Goal: Transaction & Acquisition: Book appointment/travel/reservation

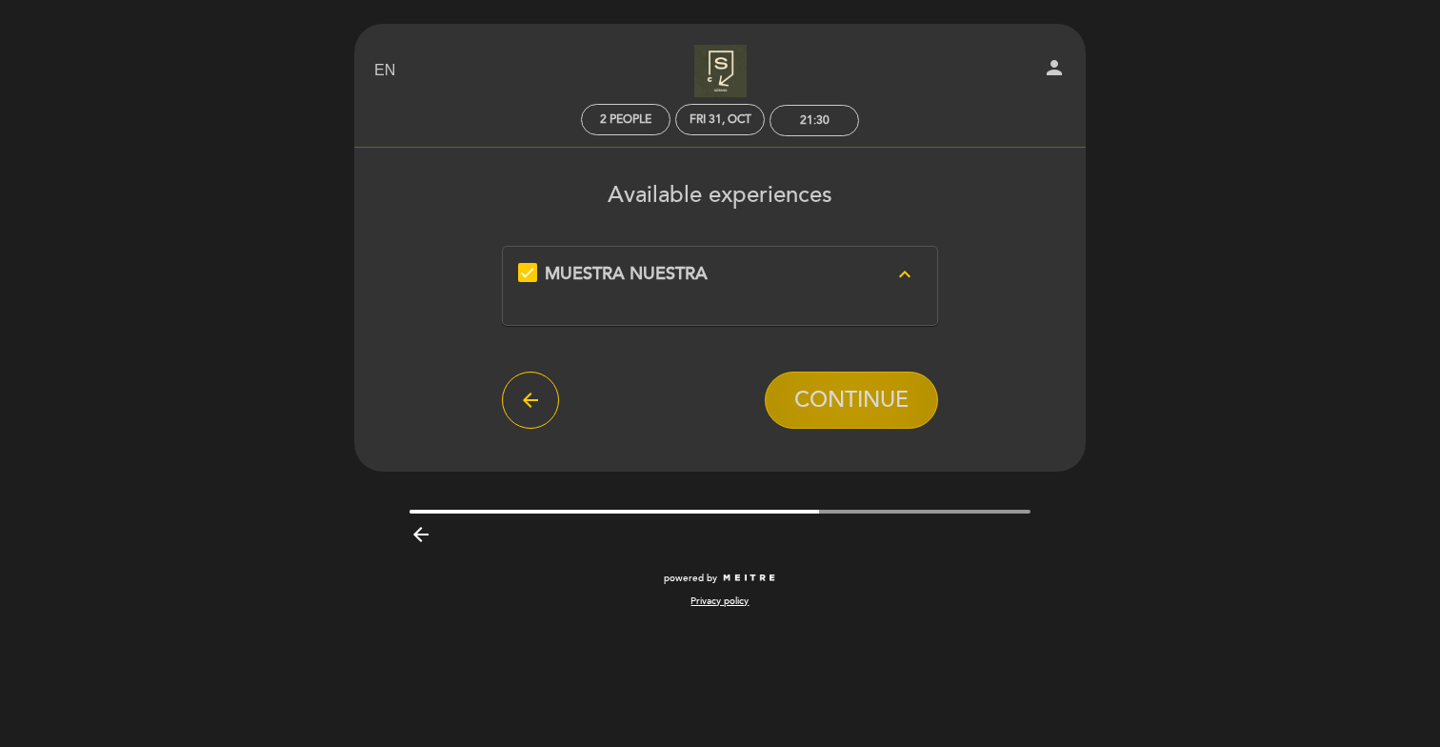
click at [896, 404] on span "CONTINUE" at bounding box center [851, 400] width 114 height 27
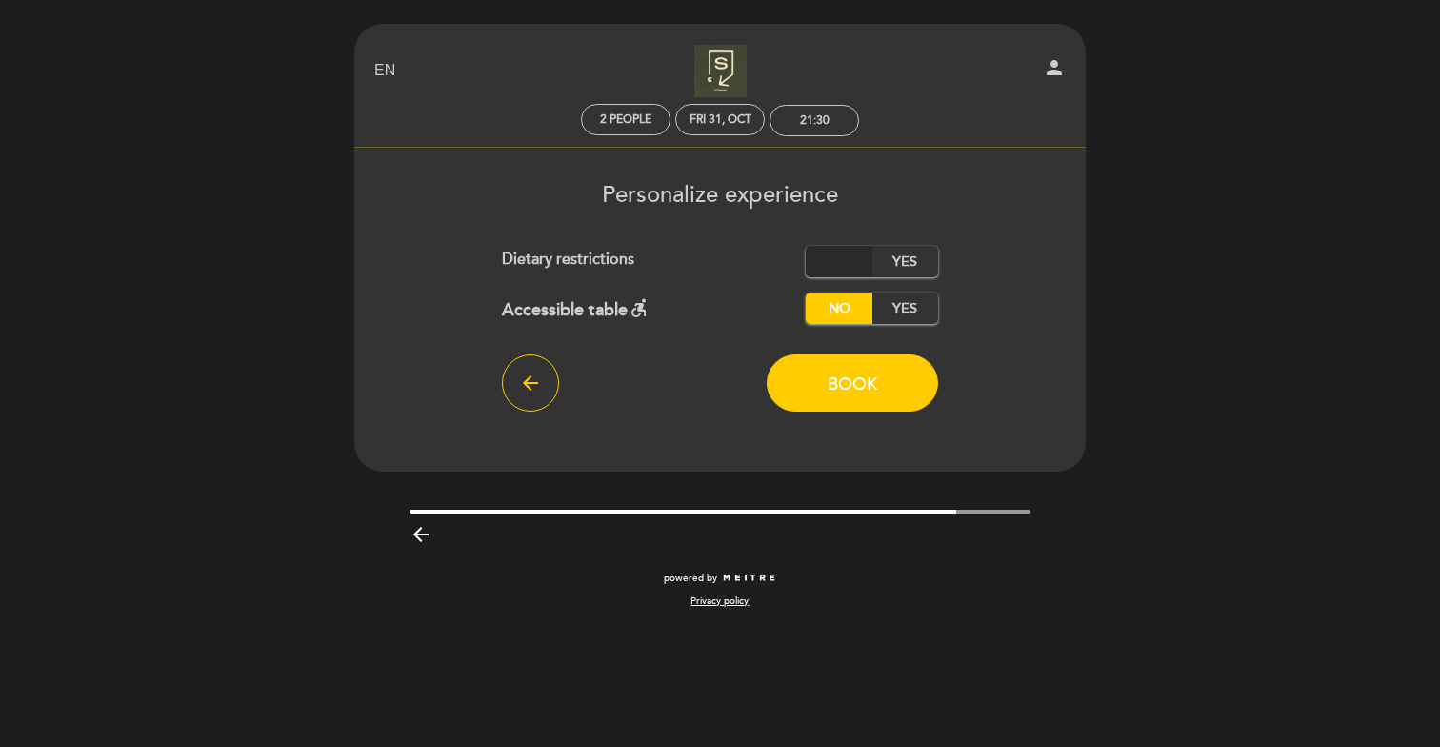
click at [848, 266] on label "No" at bounding box center [839, 261] width 67 height 31
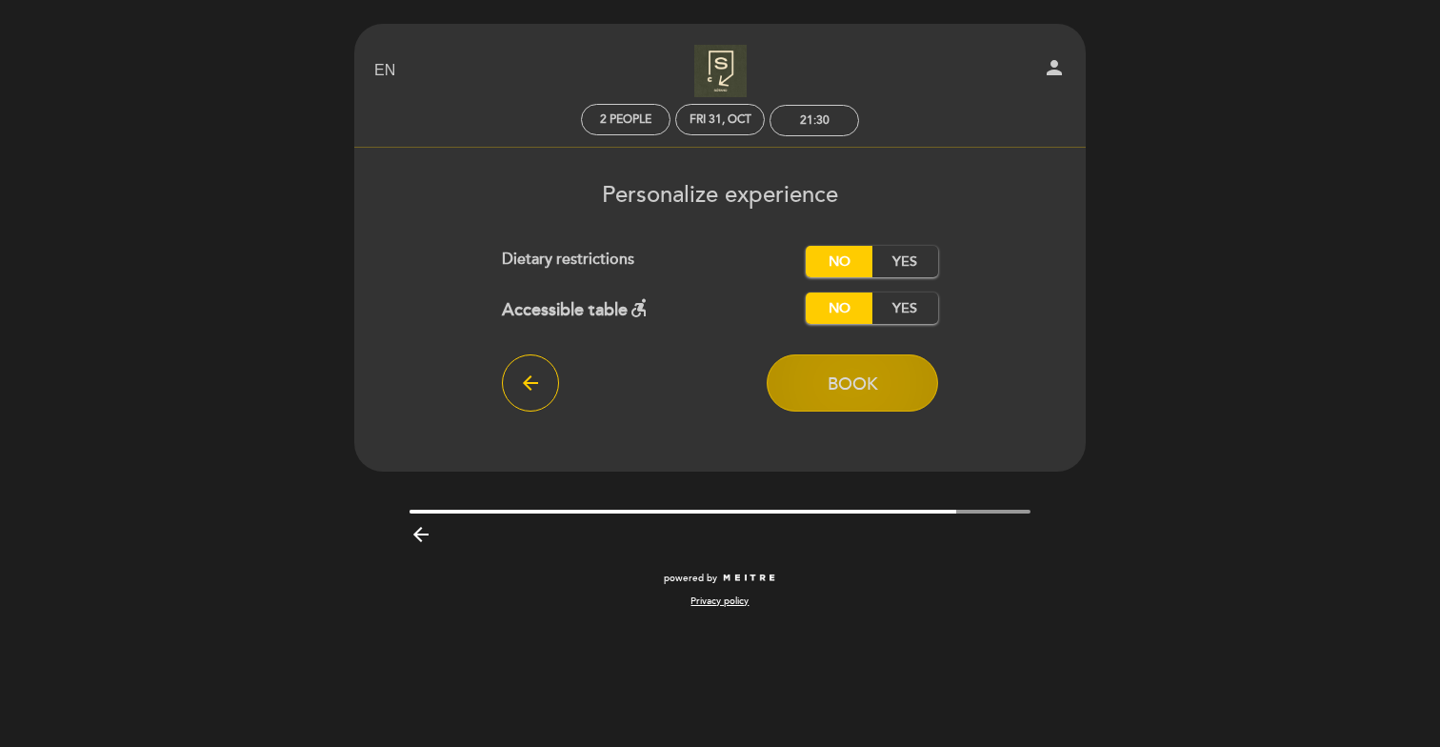
click at [859, 385] on span "Book" at bounding box center [853, 383] width 50 height 21
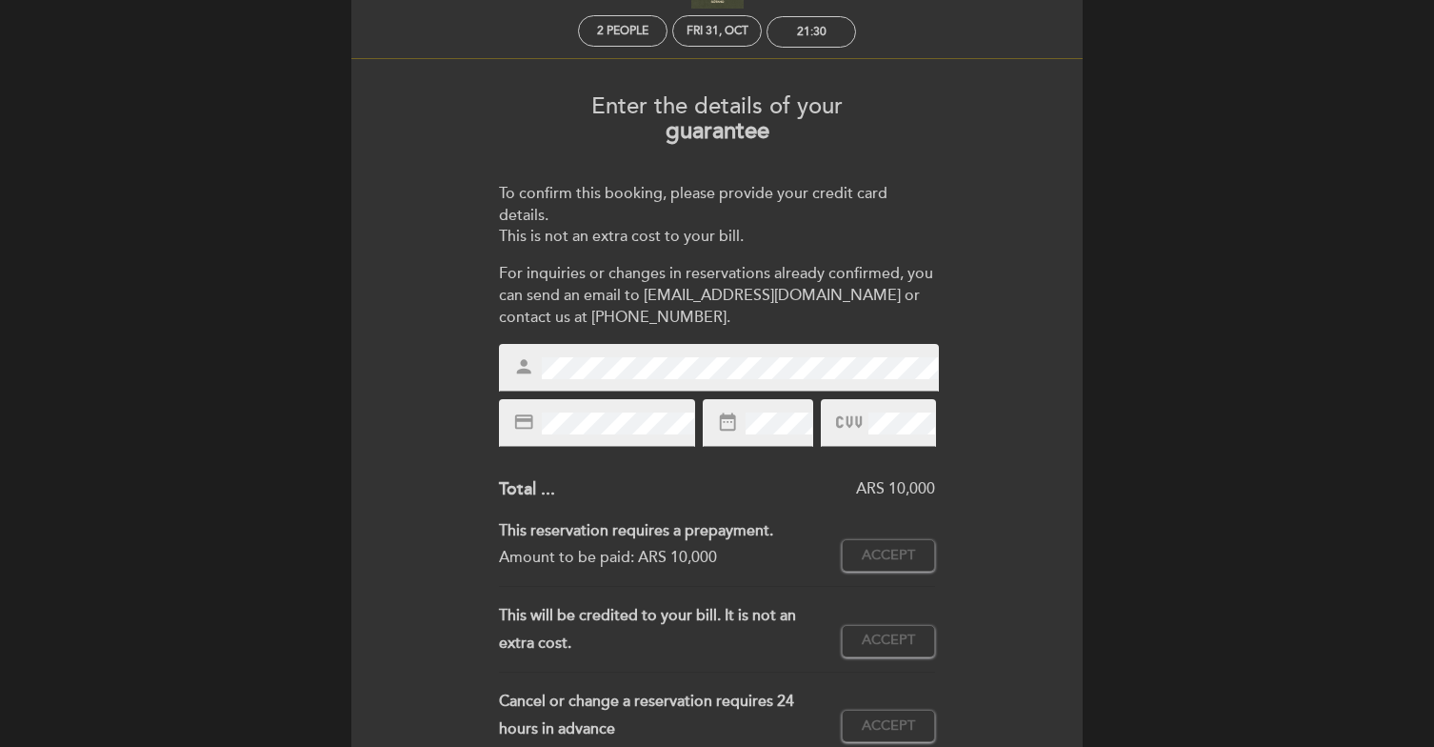
scroll to position [116, 0]
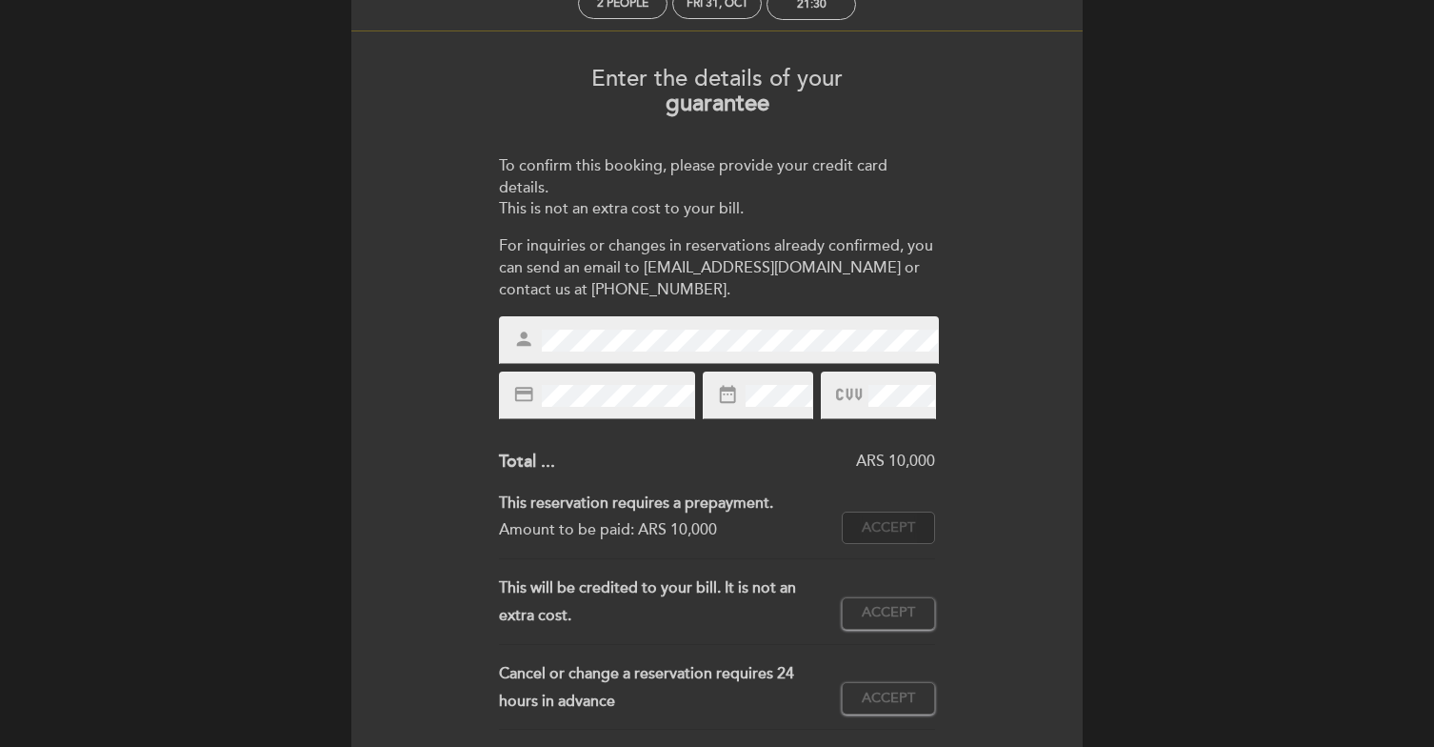
click at [905, 533] on span "Accept" at bounding box center [888, 528] width 53 height 20
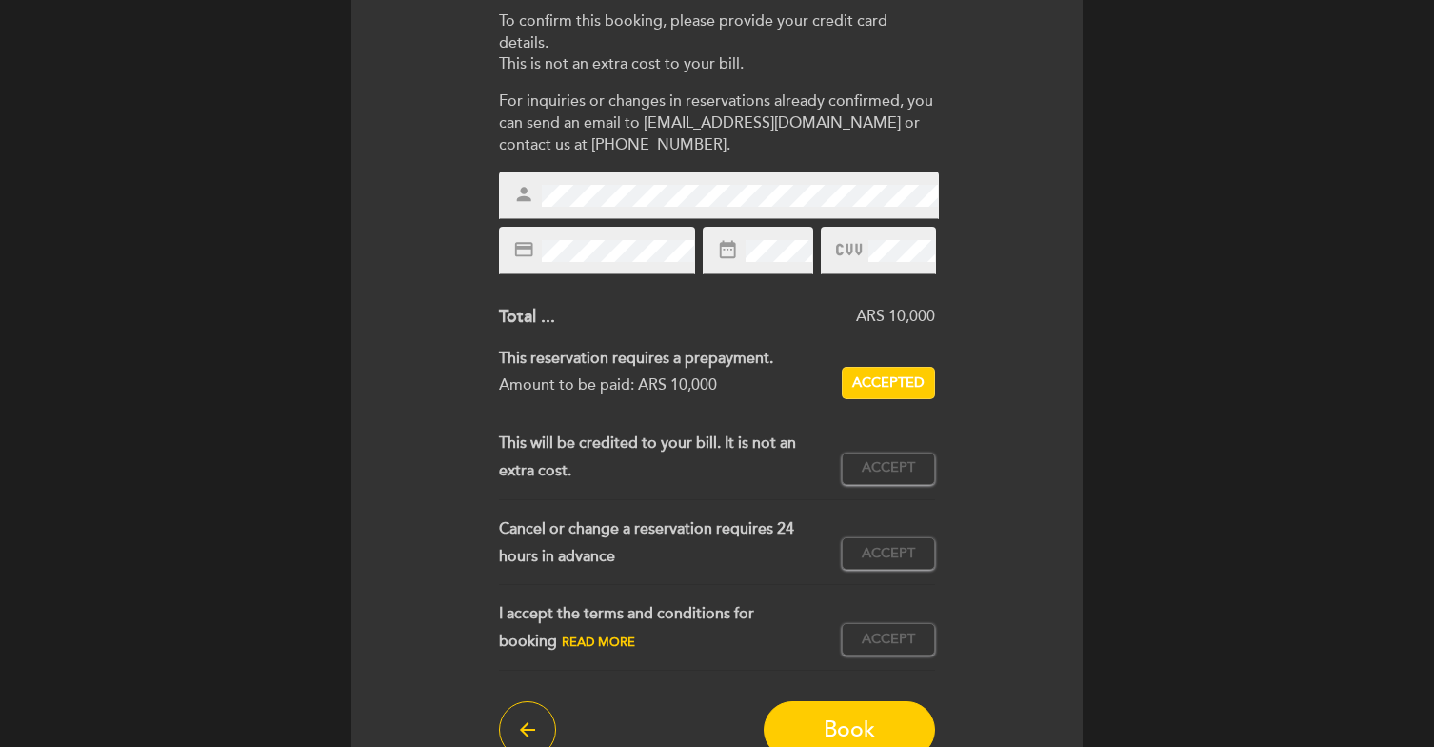
scroll to position [268, 0]
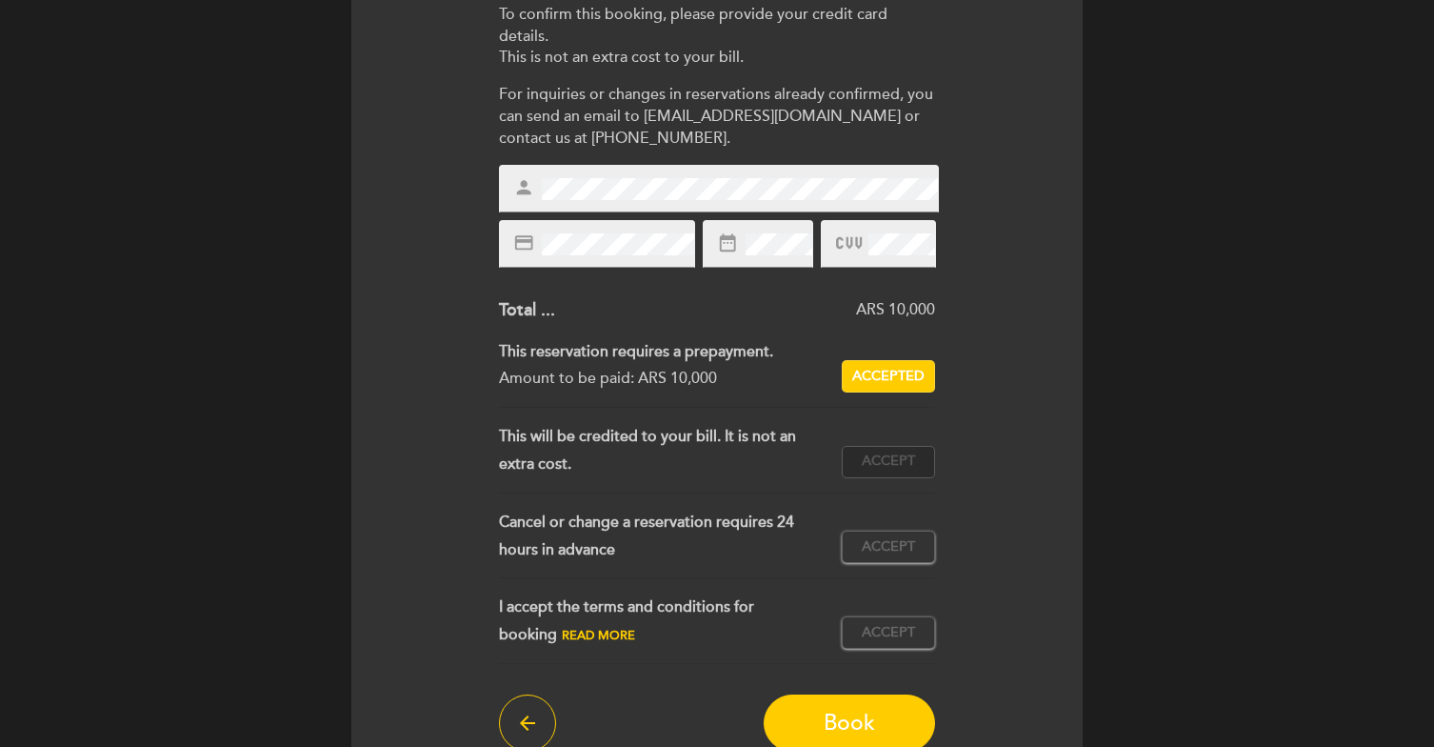
click at [897, 450] on button "Accept Accepted" at bounding box center [888, 462] width 93 height 32
click at [883, 551] on span "Accept" at bounding box center [888, 547] width 53 height 20
click at [877, 627] on span "Accept" at bounding box center [888, 633] width 53 height 20
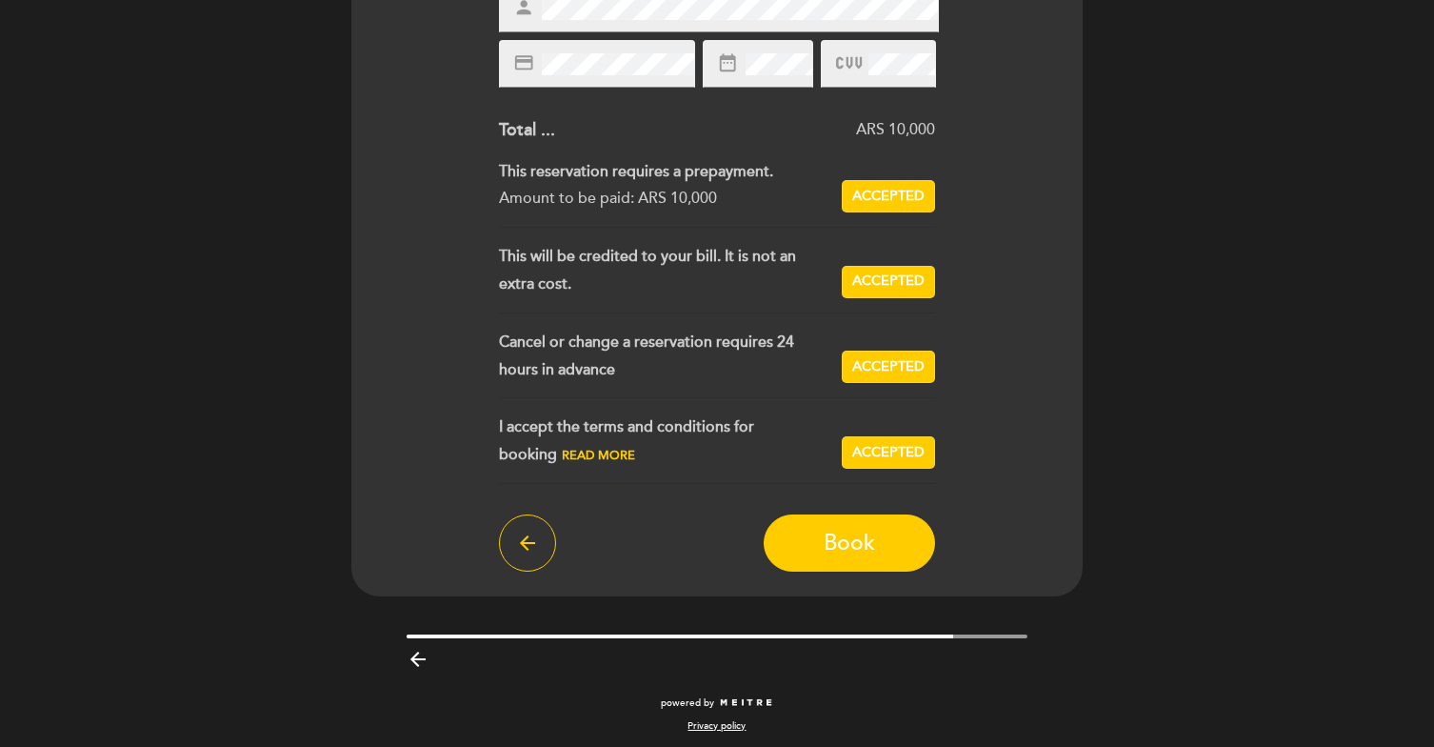
scroll to position [452, 0]
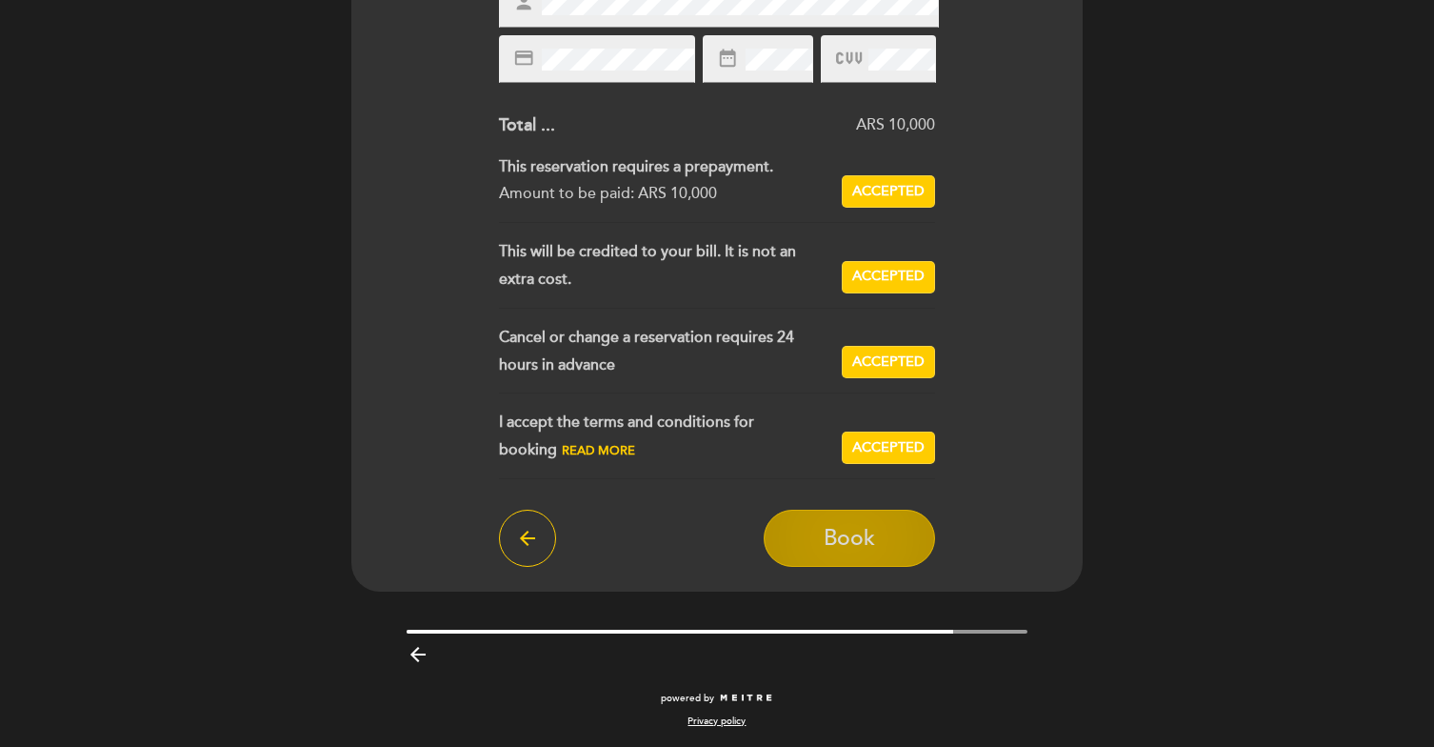
click at [910, 557] on button "Book" at bounding box center [849, 537] width 171 height 57
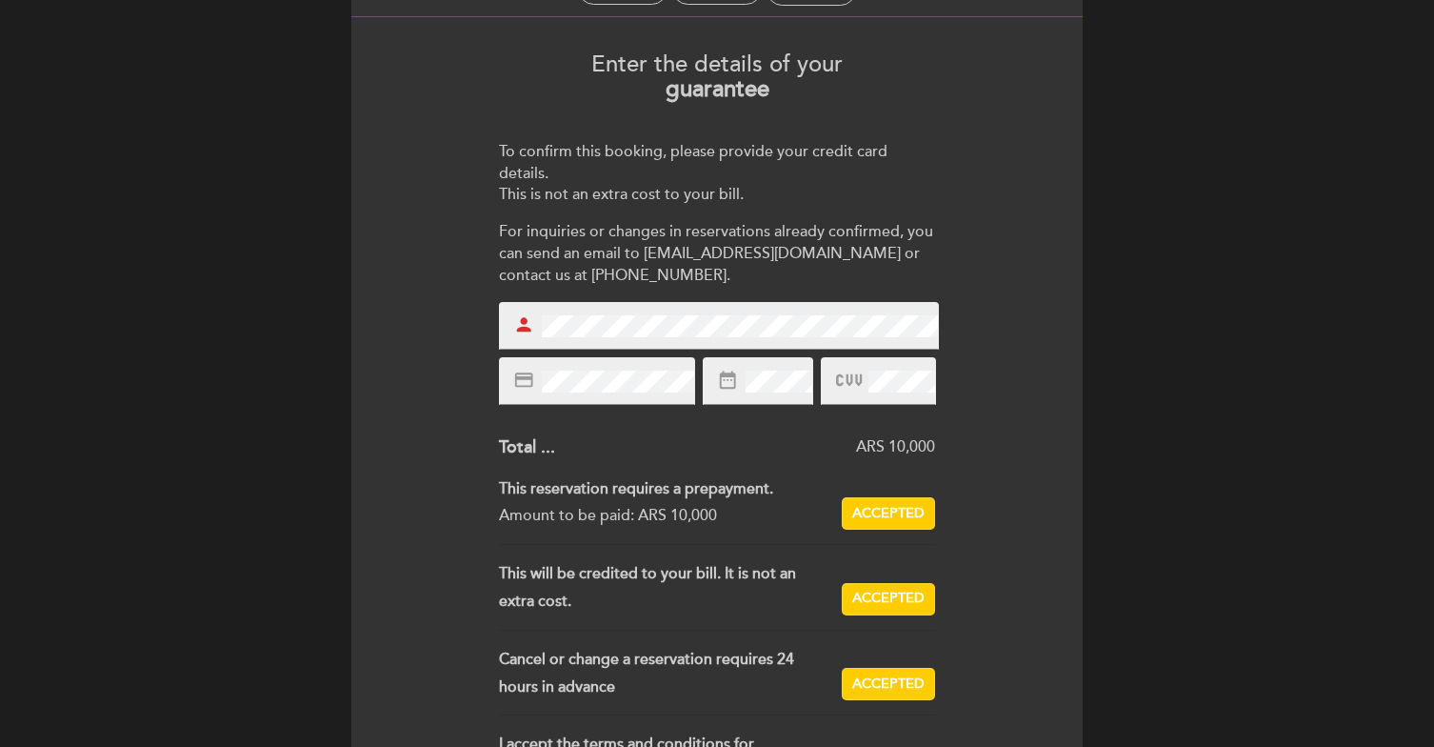
scroll to position [130, 0]
click at [534, 305] on div "person" at bounding box center [719, 327] width 440 height 48
click at [570, 310] on div "person" at bounding box center [719, 327] width 440 height 48
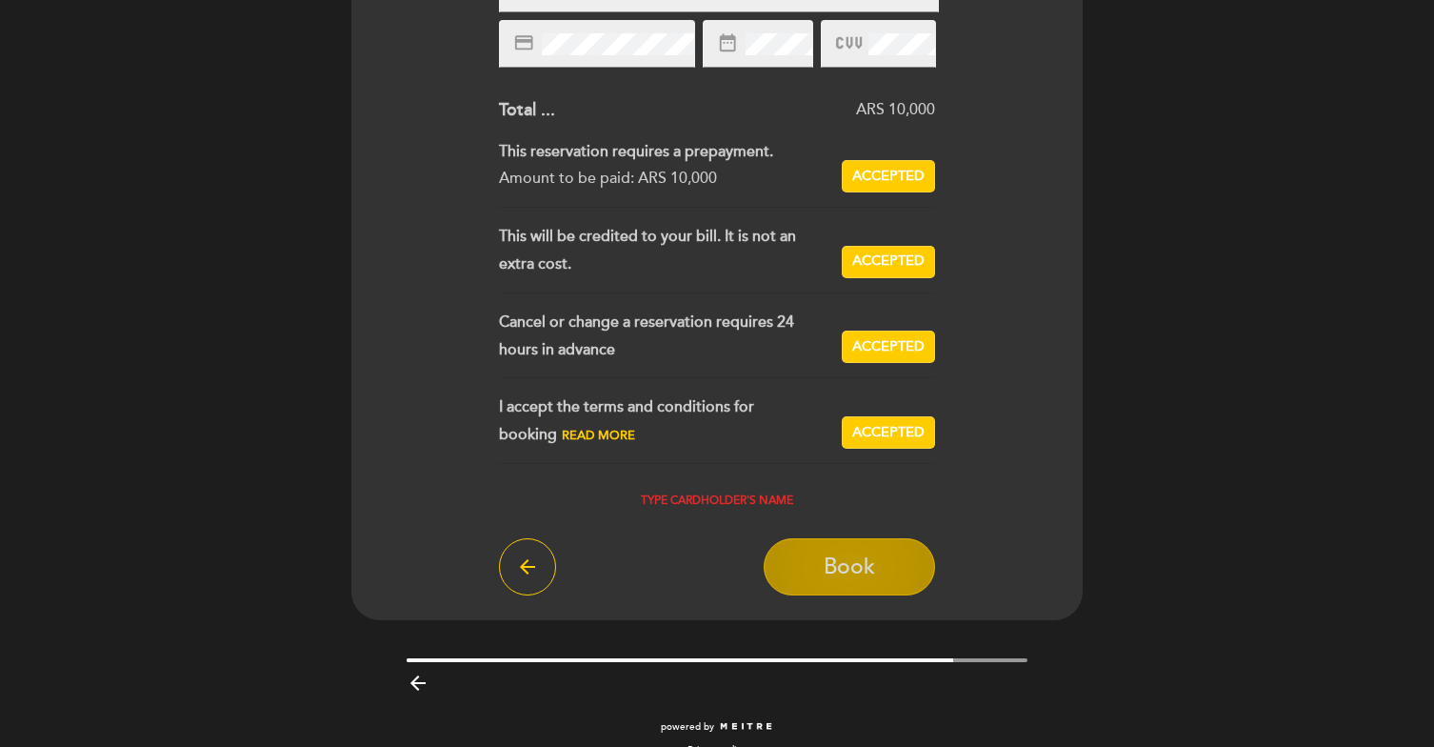
click at [867, 562] on span "Book" at bounding box center [849, 566] width 51 height 27
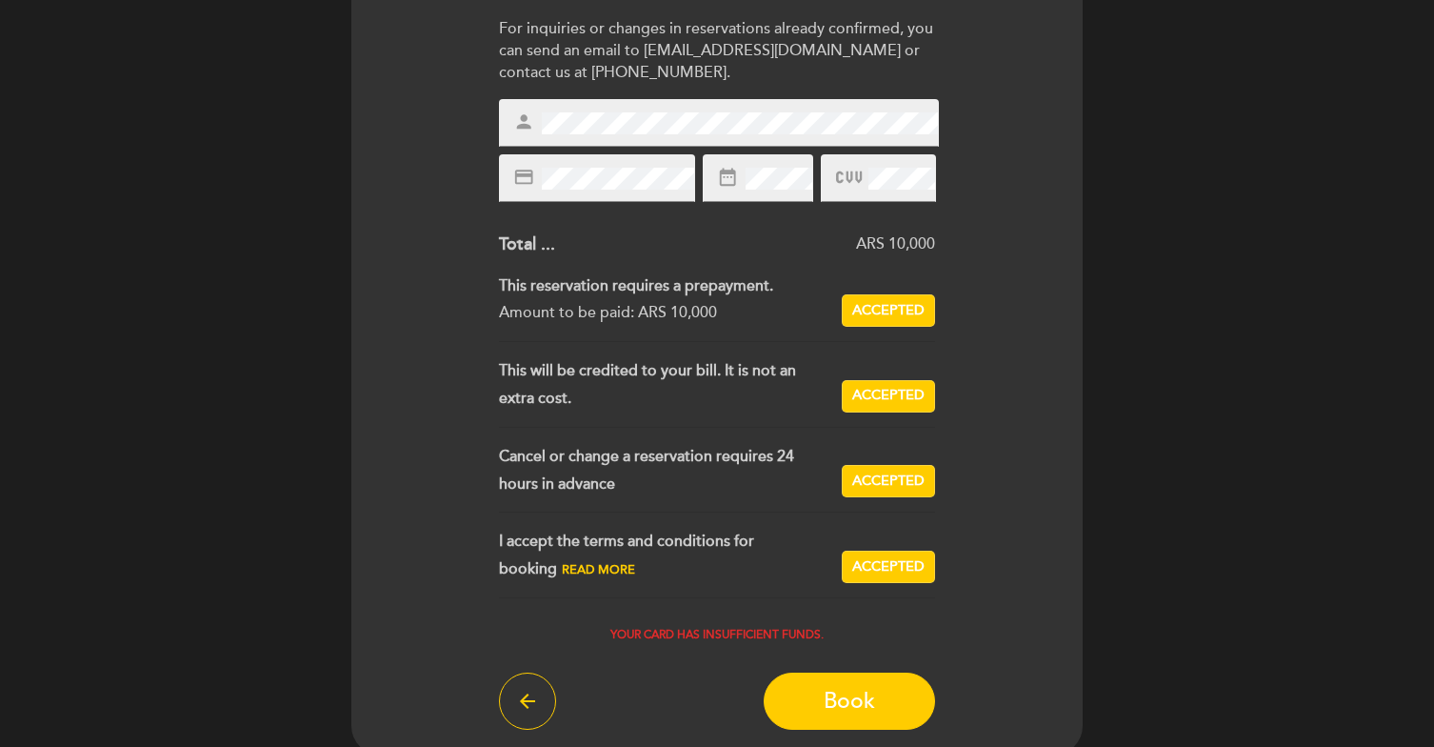
scroll to position [321, 0]
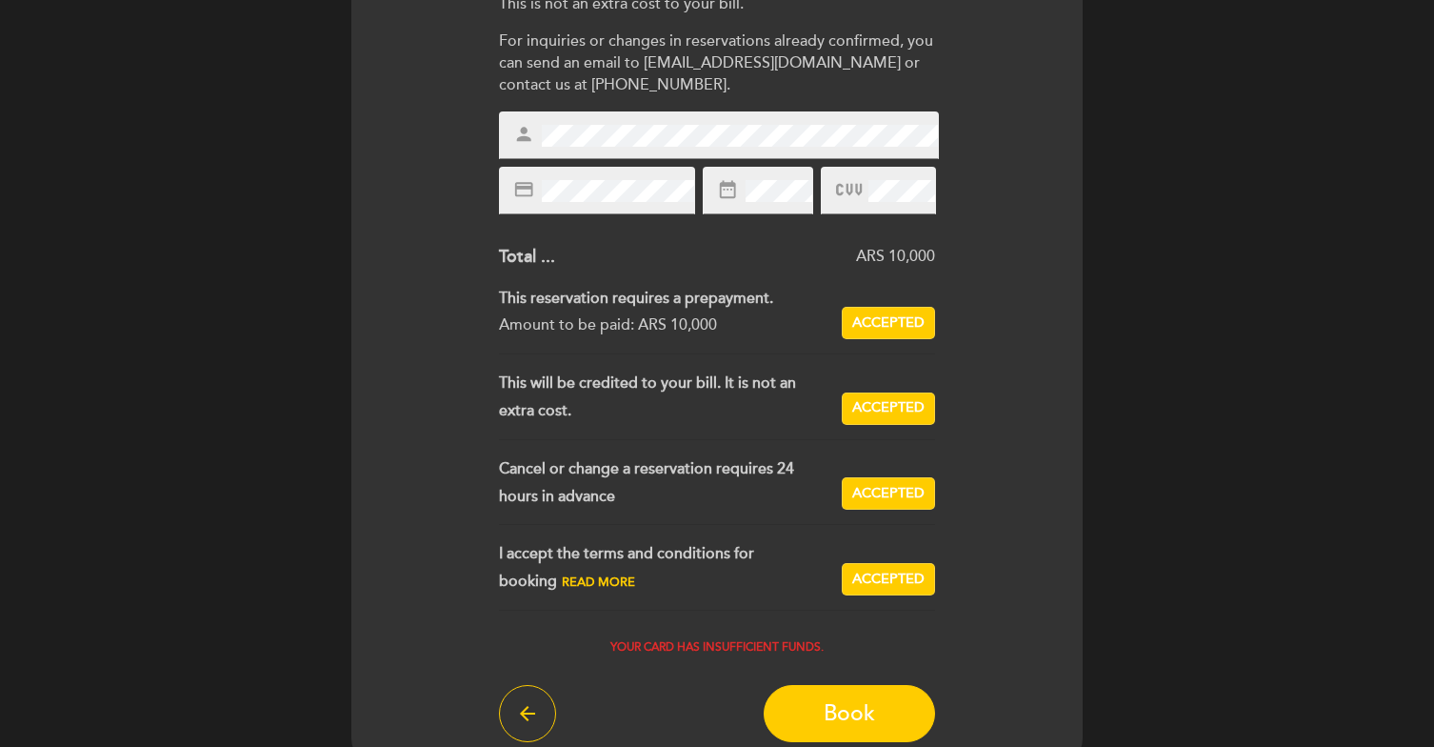
click at [547, 178] on div "credit_card" at bounding box center [597, 191] width 196 height 48
click at [876, 732] on button "Book" at bounding box center [849, 713] width 171 height 57
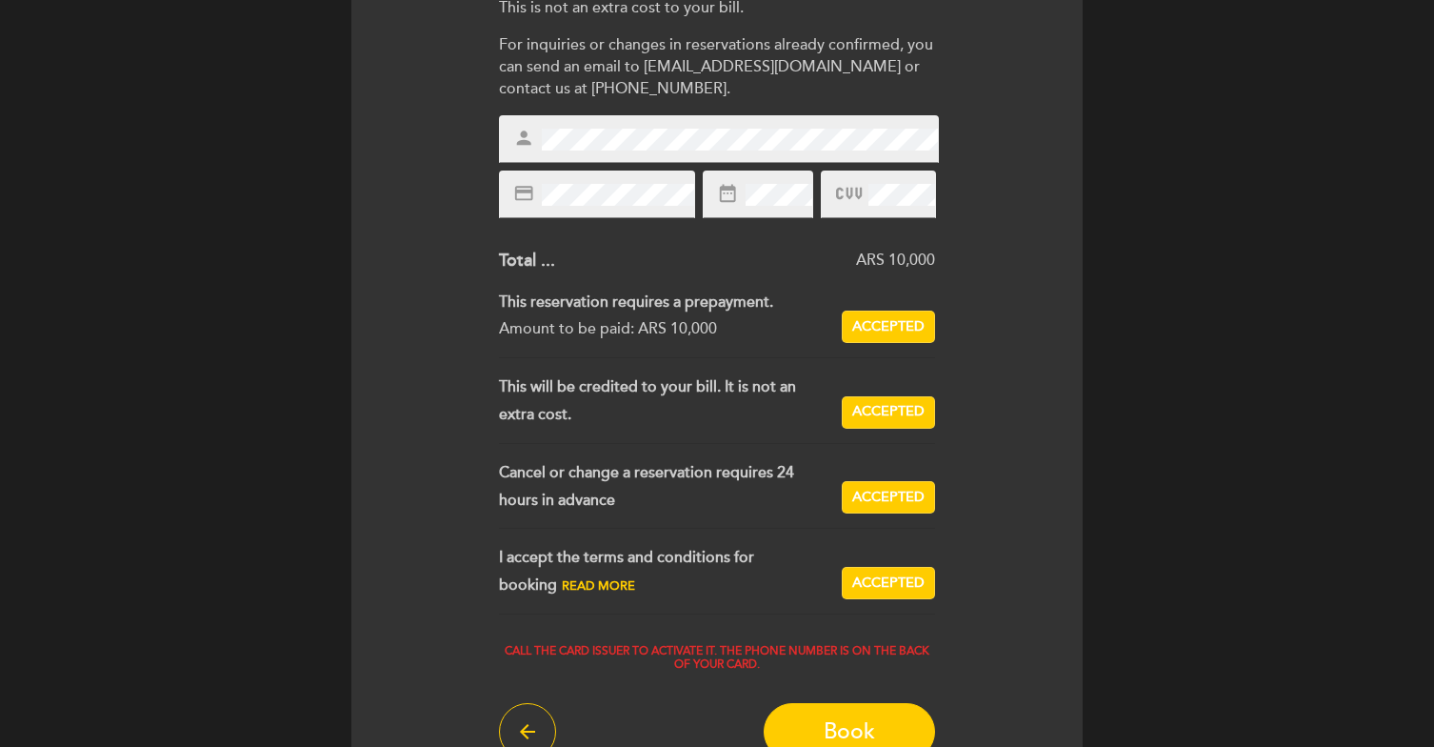
scroll to position [309, 0]
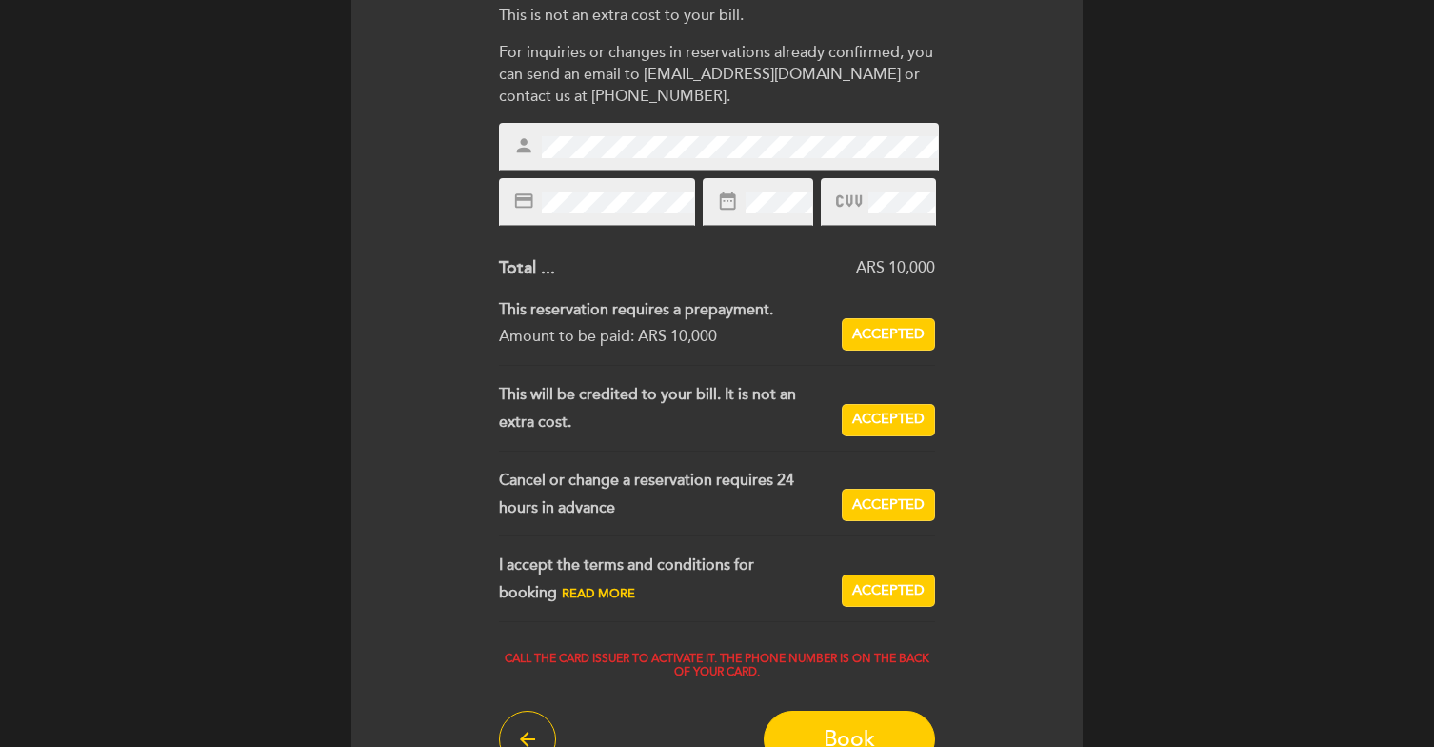
click at [446, 135] on div "Enter the details of your guarantee To confirm this booking, please provide you…" at bounding box center [717, 312] width 705 height 909
click at [627, 121] on div "Enter the details of your guarantee To confirm this booking, please provide you…" at bounding box center [717, 312] width 705 height 909
click at [793, 199] on body "EN ES PT El Sótano de C person 2 people Fri 31, Oct 21:30 Welcome Welcome, [EMA…" at bounding box center [717, 319] width 1434 height 1257
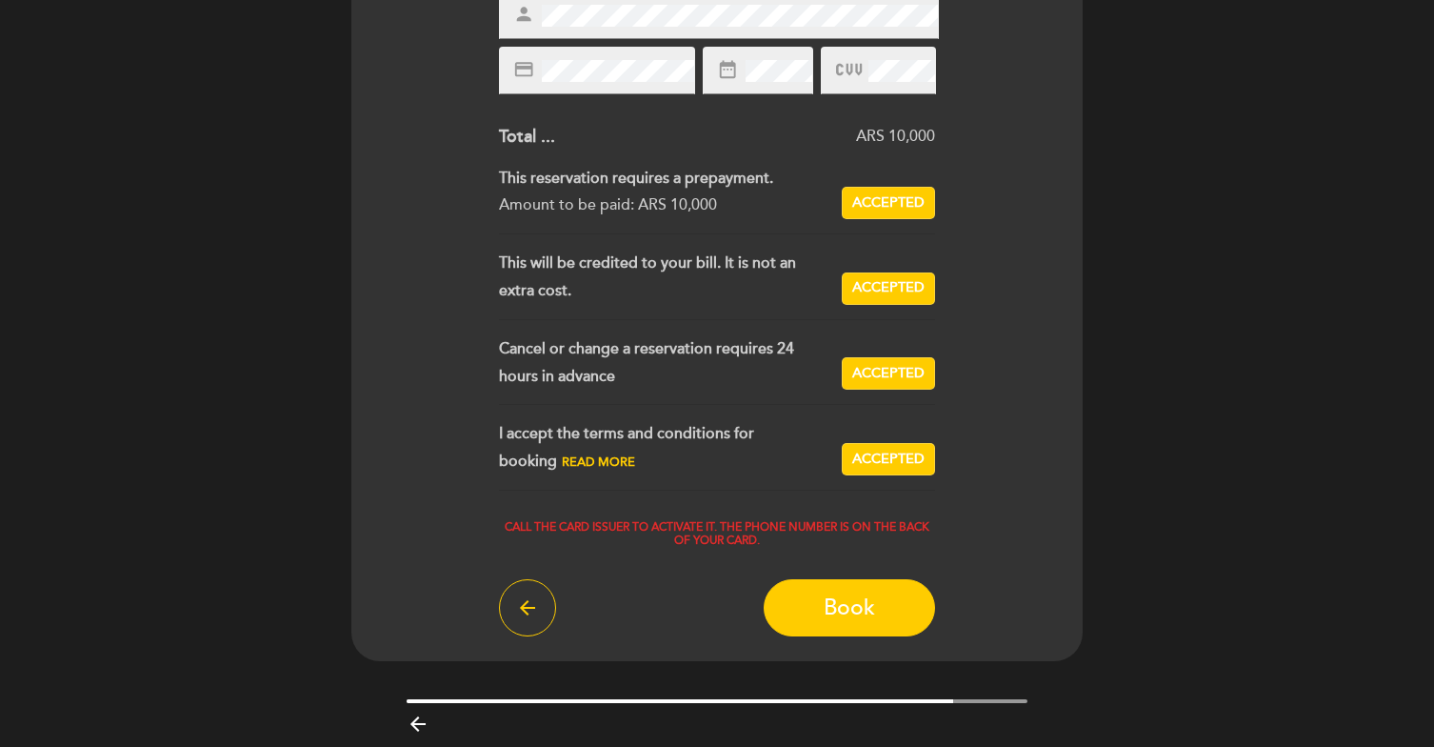
scroll to position [458, 0]
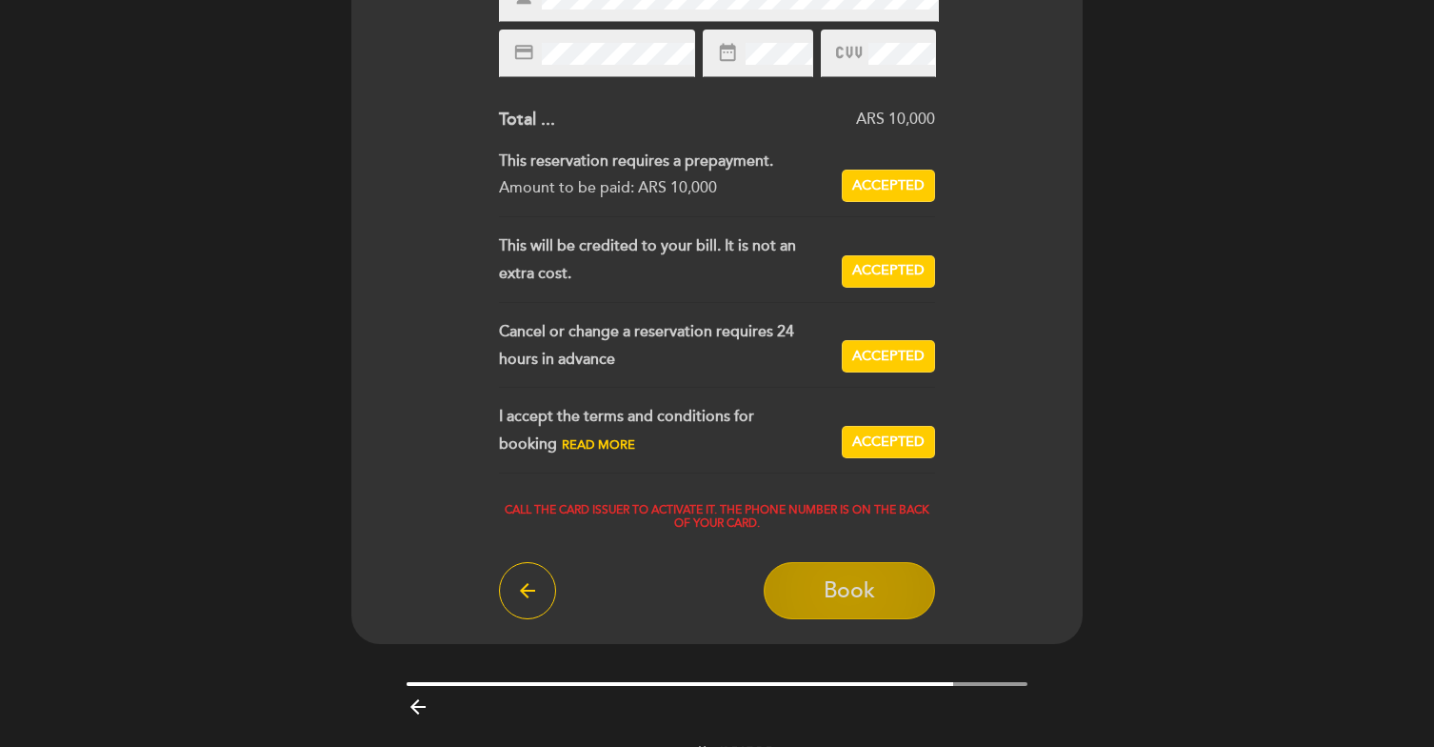
click at [888, 592] on button "Book" at bounding box center [849, 590] width 171 height 57
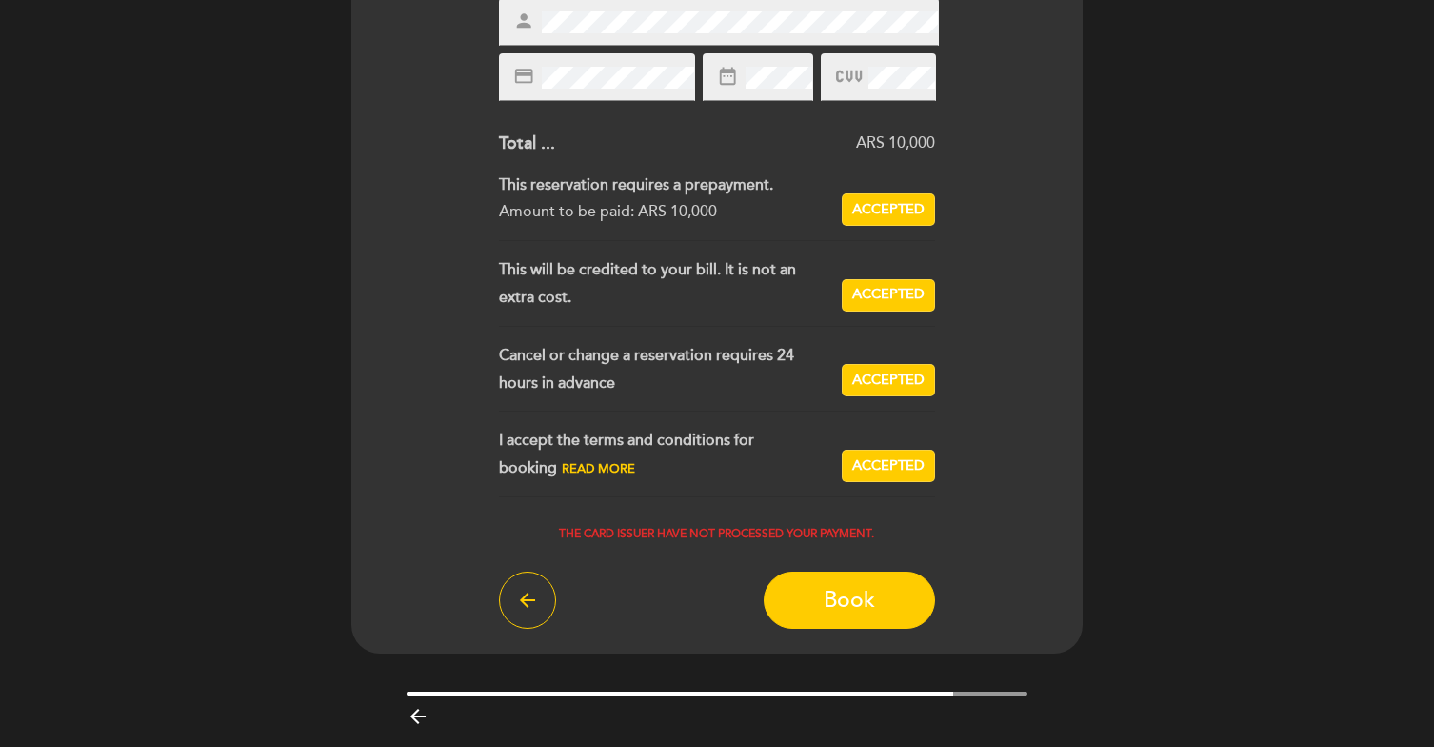
scroll to position [439, 0]
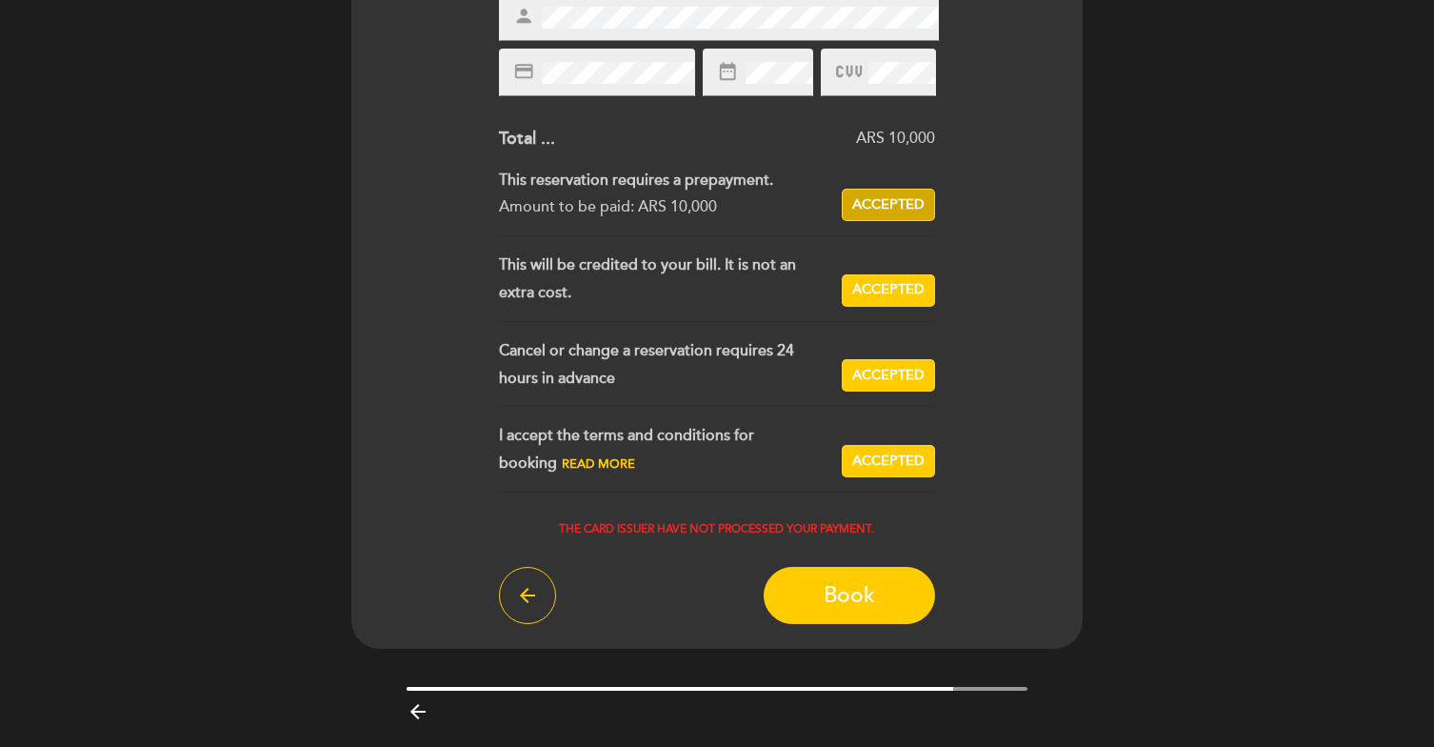
click at [906, 207] on span "Accepted" at bounding box center [888, 205] width 72 height 20
click at [908, 204] on span "Accept" at bounding box center [888, 205] width 53 height 20
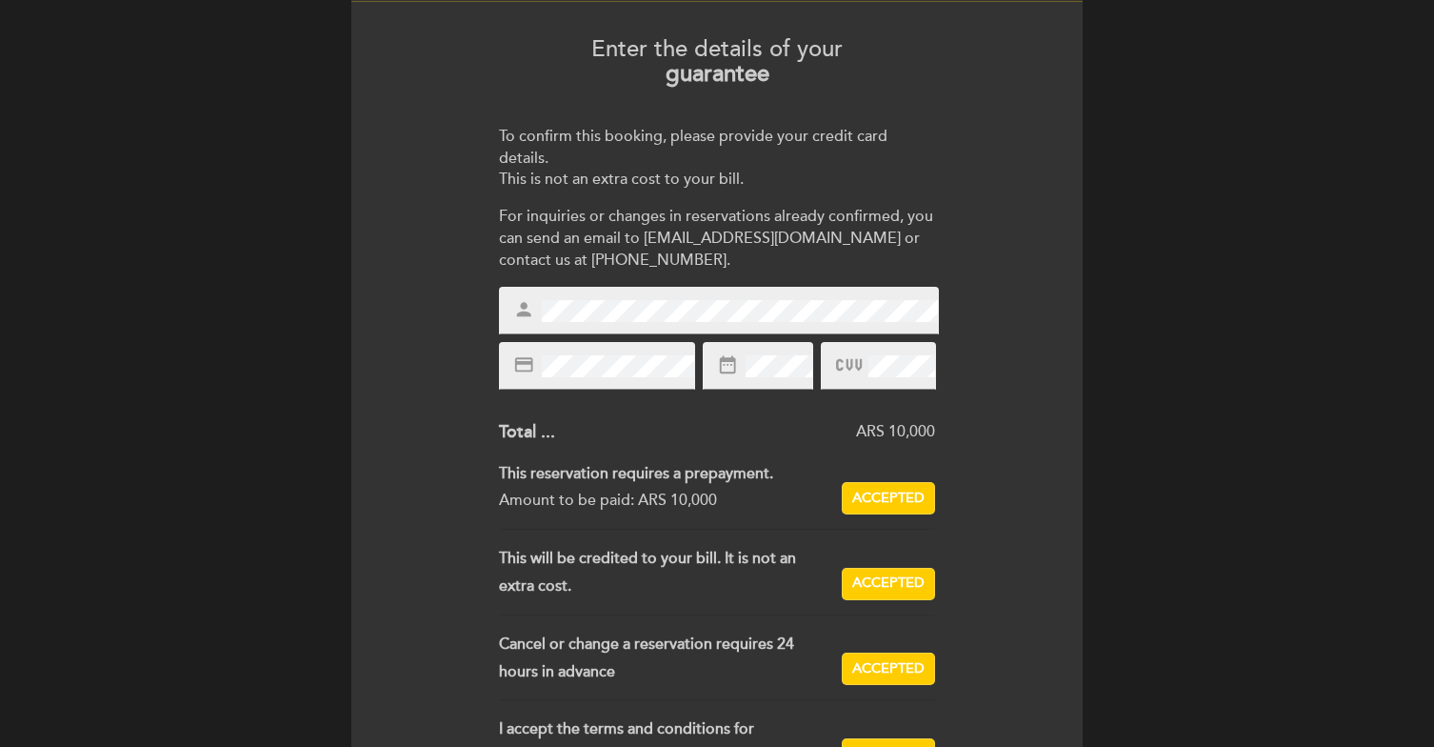
scroll to position [0, 0]
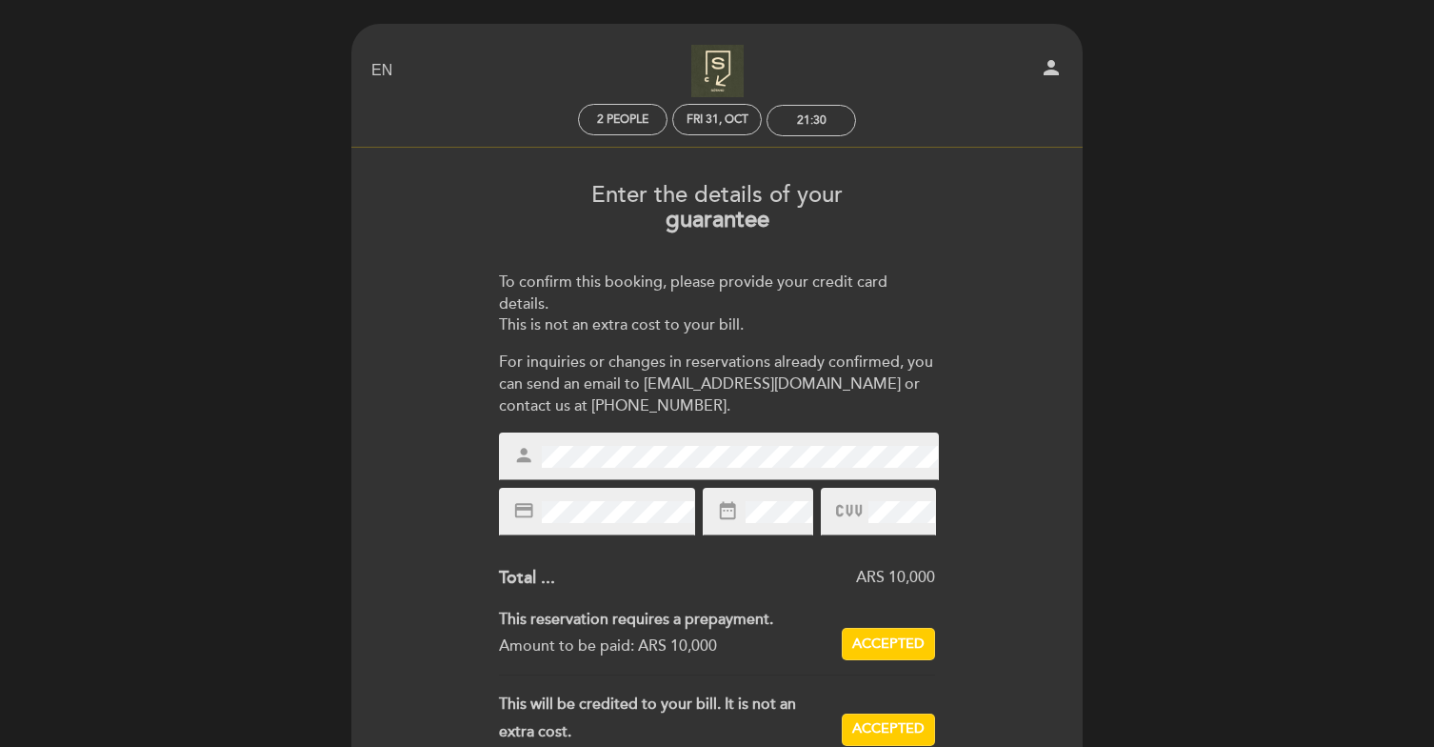
click at [390, 70] on select "EN ES PT" at bounding box center [382, 71] width 22 height 22
select select "es"
click at [371, 60] on select "EN ES PT" at bounding box center [382, 71] width 22 height 22
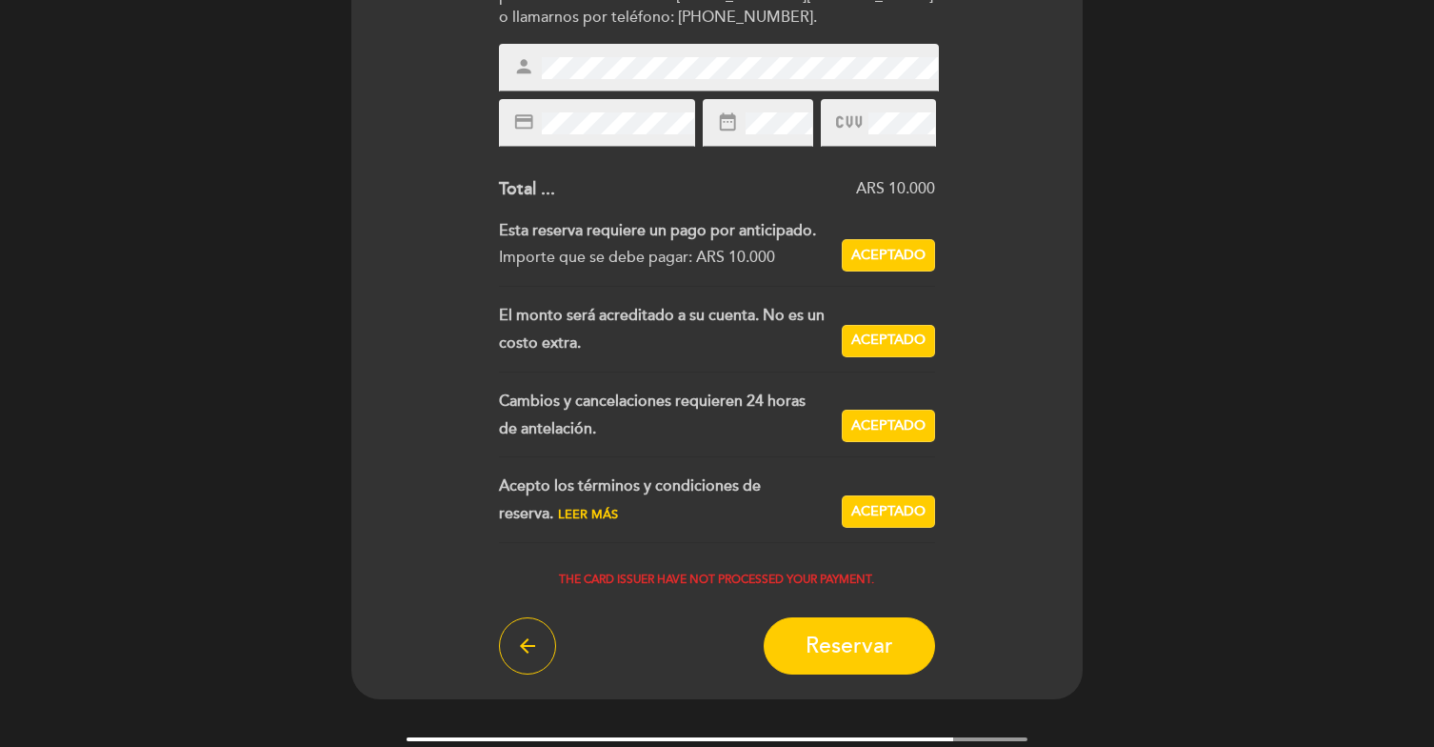
scroll to position [460, 0]
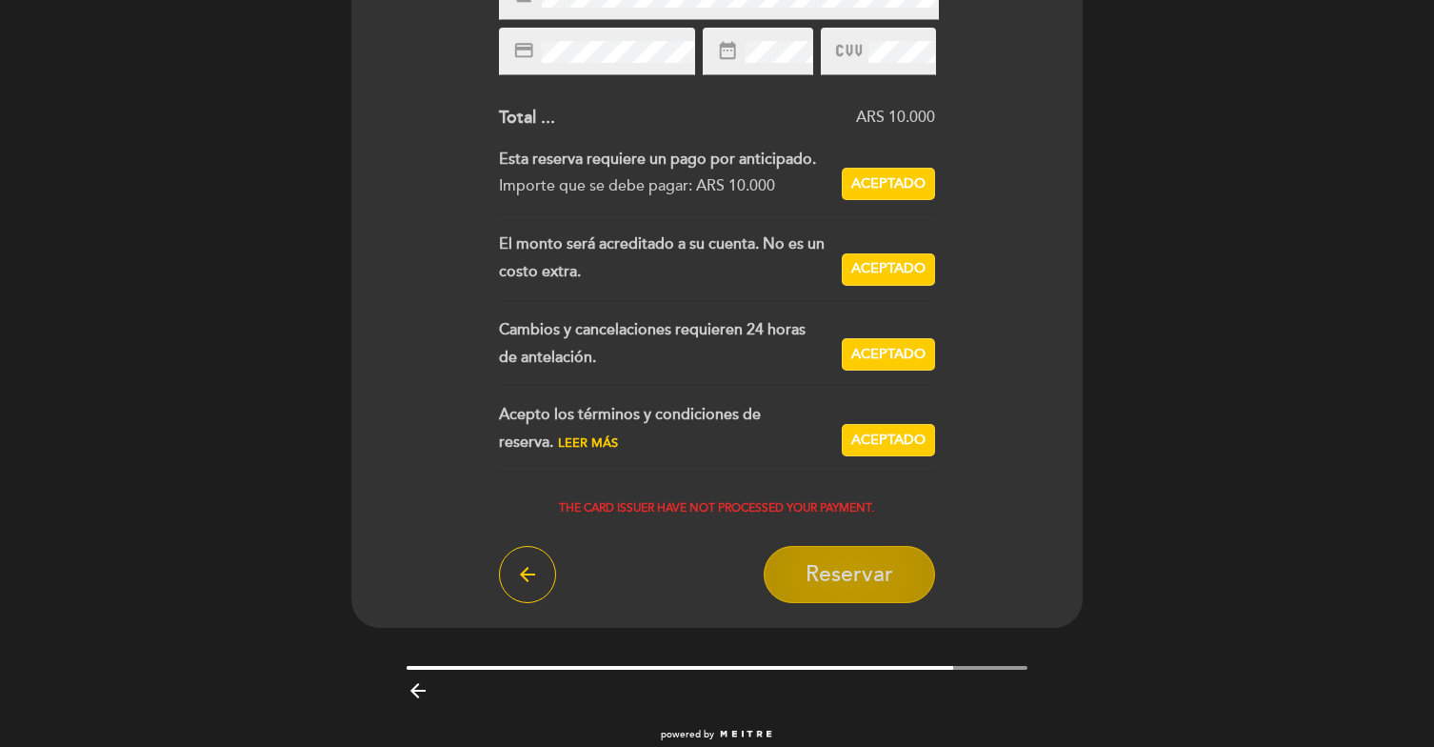
click at [841, 573] on span "Reservar" at bounding box center [850, 574] width 88 height 27
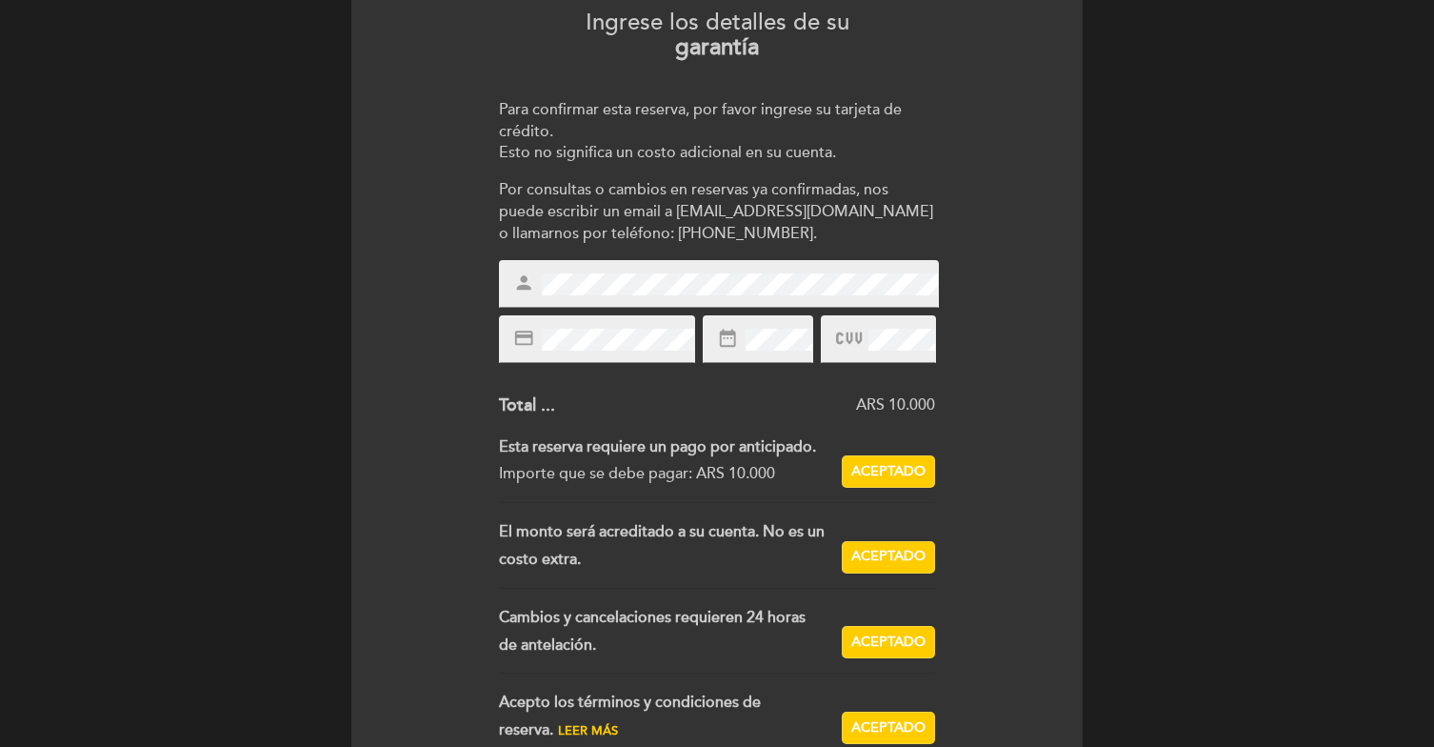
scroll to position [0, 0]
